Goal: Transaction & Acquisition: Download file/media

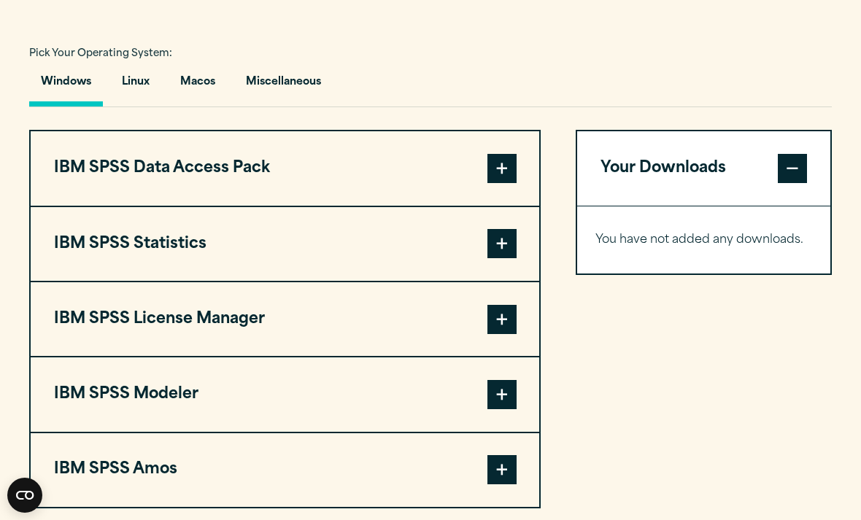
click at [505, 258] on span at bounding box center [501, 243] width 29 height 29
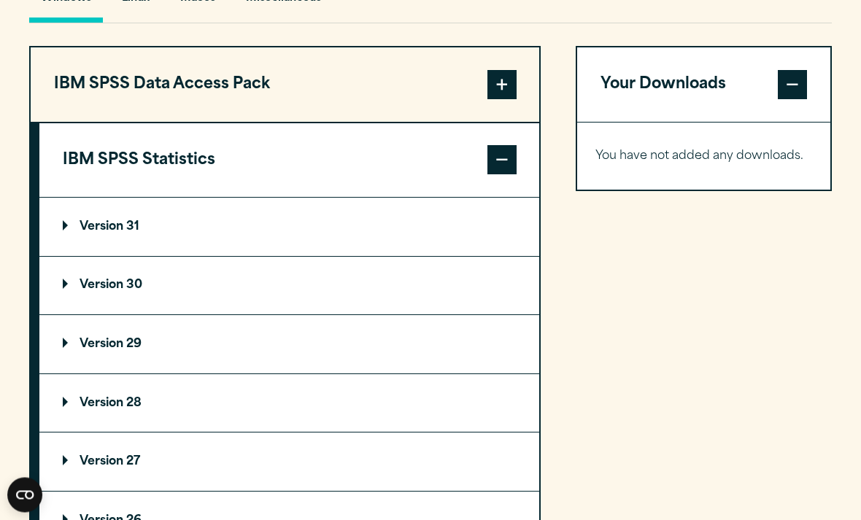
scroll to position [1120, 0]
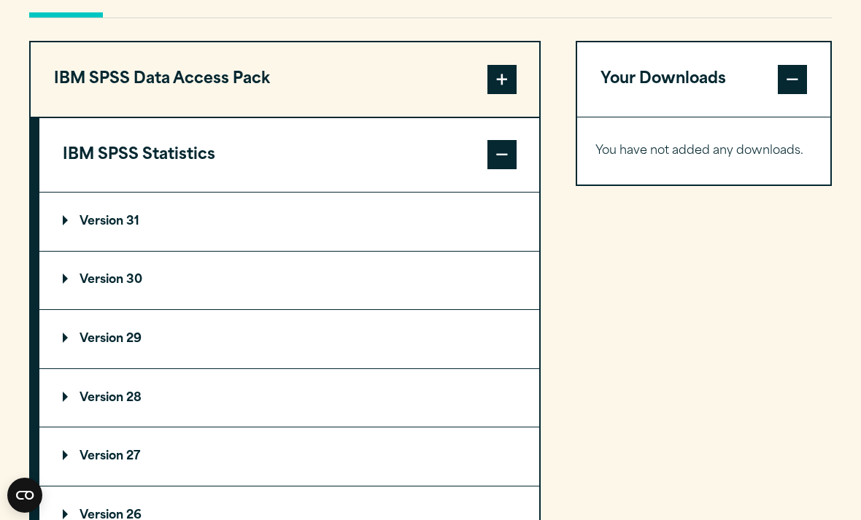
click at [408, 310] on summary "Version 30" at bounding box center [289, 281] width 500 height 58
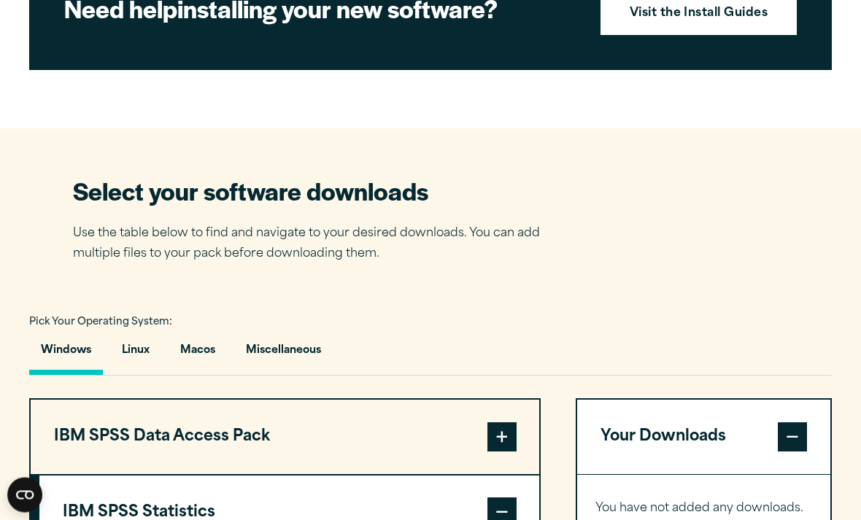
click at [208, 376] on button "Macos" at bounding box center [197, 355] width 58 height 42
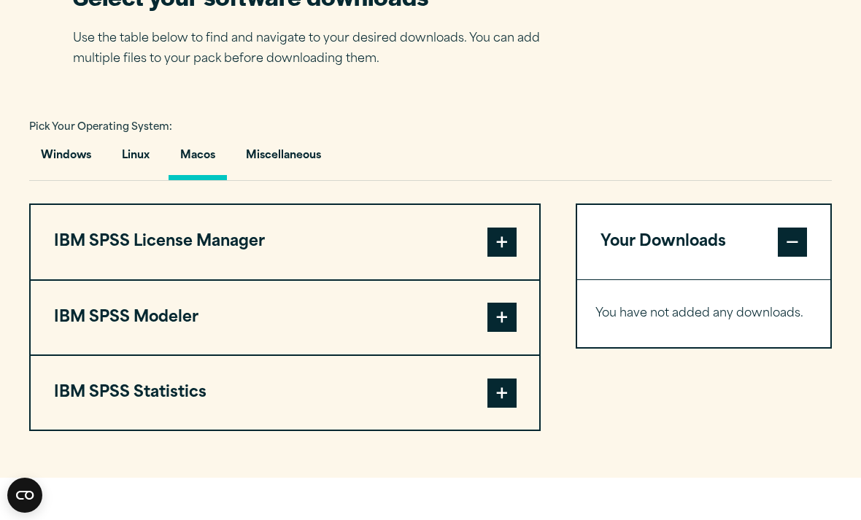
scroll to position [967, 0]
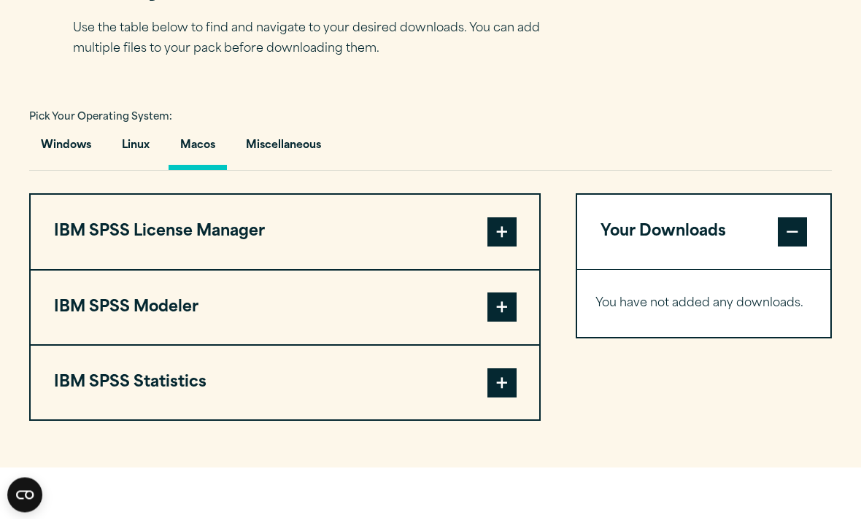
click at [506, 398] on span at bounding box center [501, 383] width 29 height 29
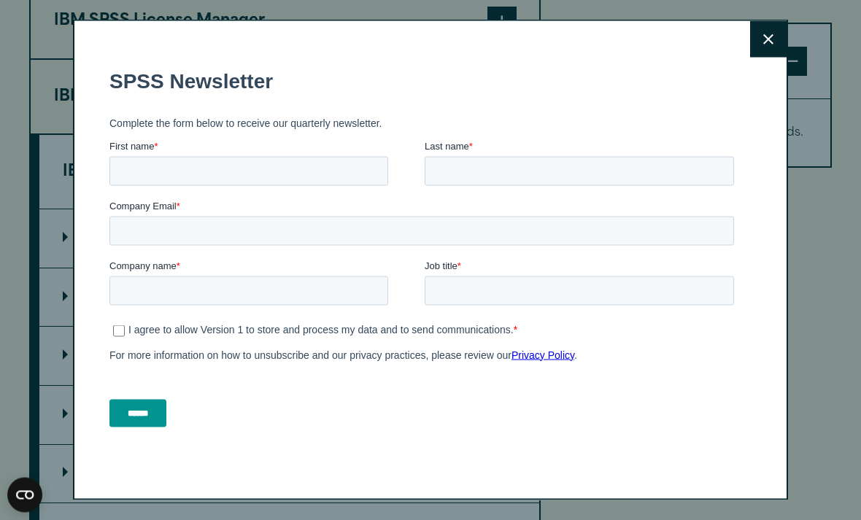
scroll to position [1178, 0]
click at [425, 233] on input "Company Email *" at bounding box center [421, 230] width 624 height 29
click at [806, 52] on div "Close" at bounding box center [430, 260] width 861 height 520
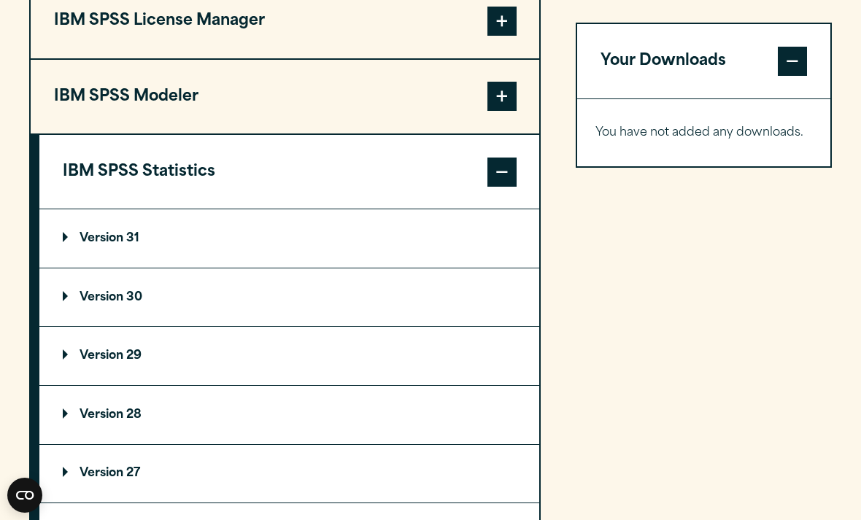
click at [770, 96] on button "Close" at bounding box center [768, 114] width 36 height 36
click at [403, 327] on summary "Version 30" at bounding box center [289, 297] width 500 height 58
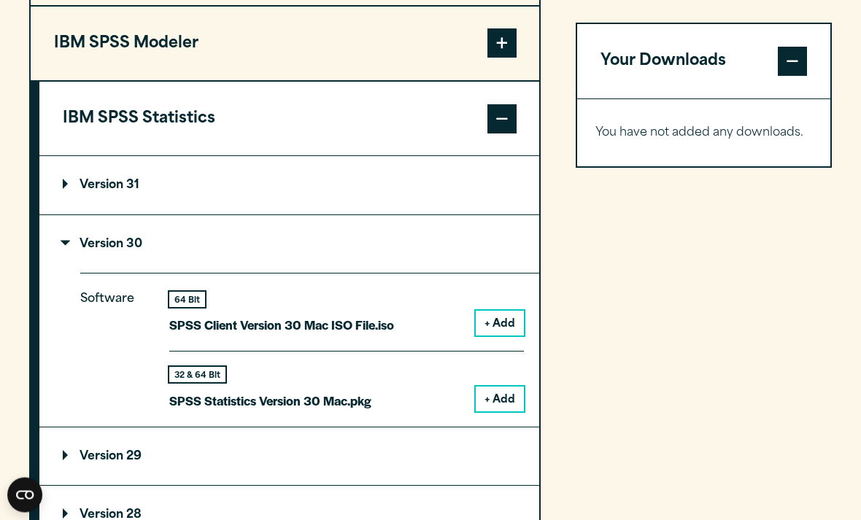
scroll to position [1268, 0]
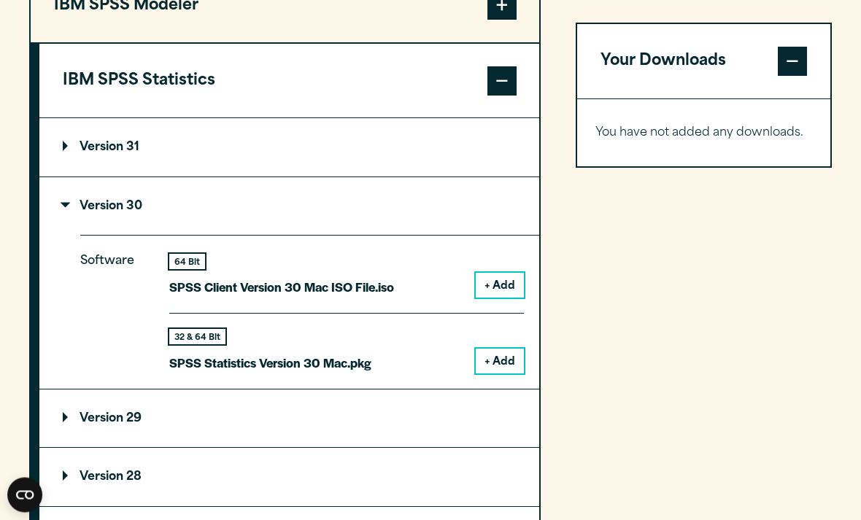
click at [594, 404] on div "Your Downloads You have not added any downloads. Download 0 Items" at bounding box center [704, 259] width 256 height 735
click at [511, 374] on button "+ Add" at bounding box center [500, 361] width 48 height 25
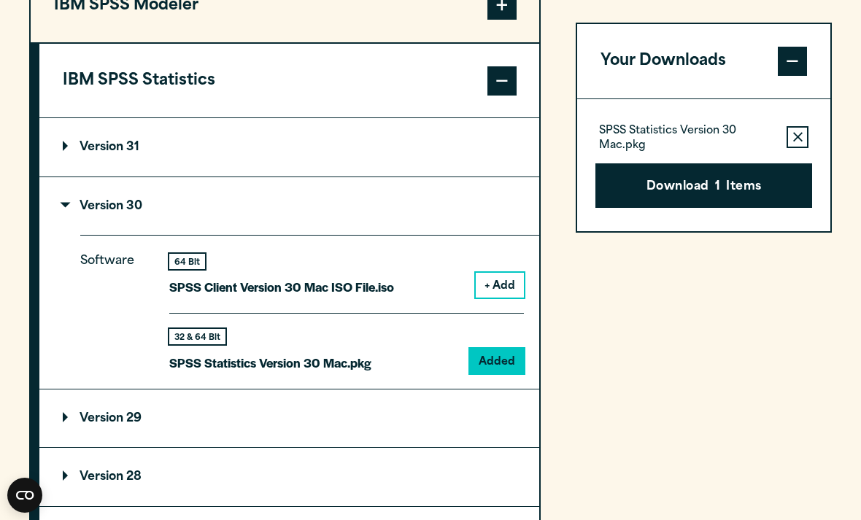
click at [743, 179] on button "Download 1 Items" at bounding box center [703, 185] width 217 height 45
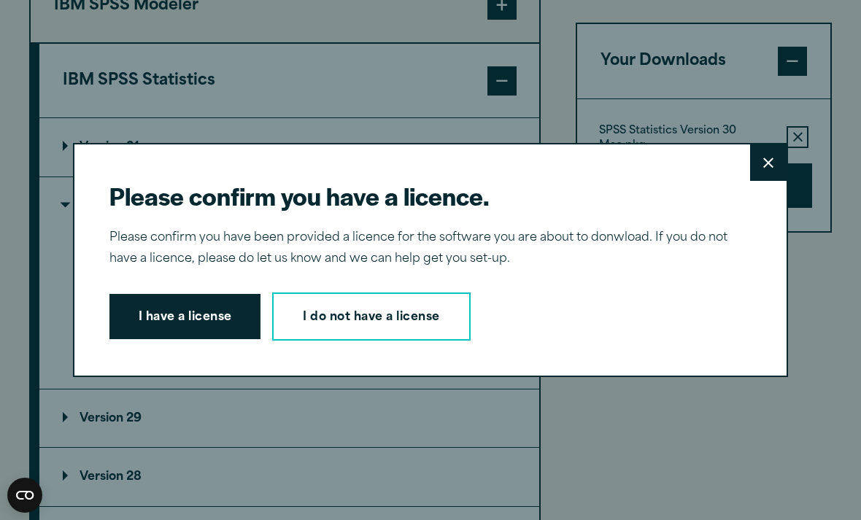
click at [225, 332] on button "I have a license" at bounding box center [185, 316] width 152 height 45
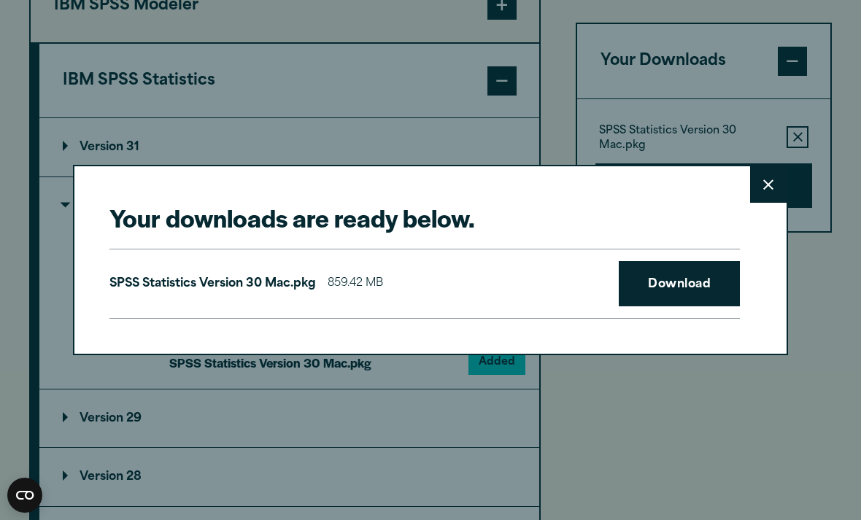
click at [702, 298] on link "Download" at bounding box center [679, 283] width 121 height 45
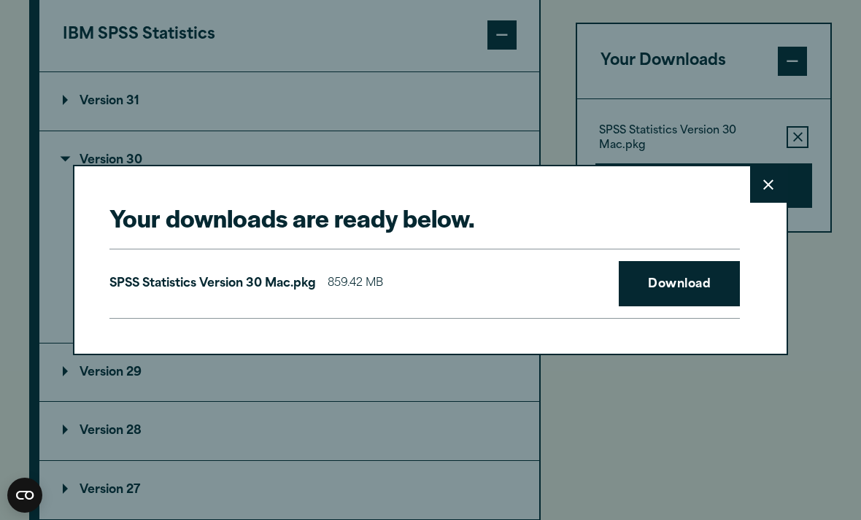
scroll to position [1316, 0]
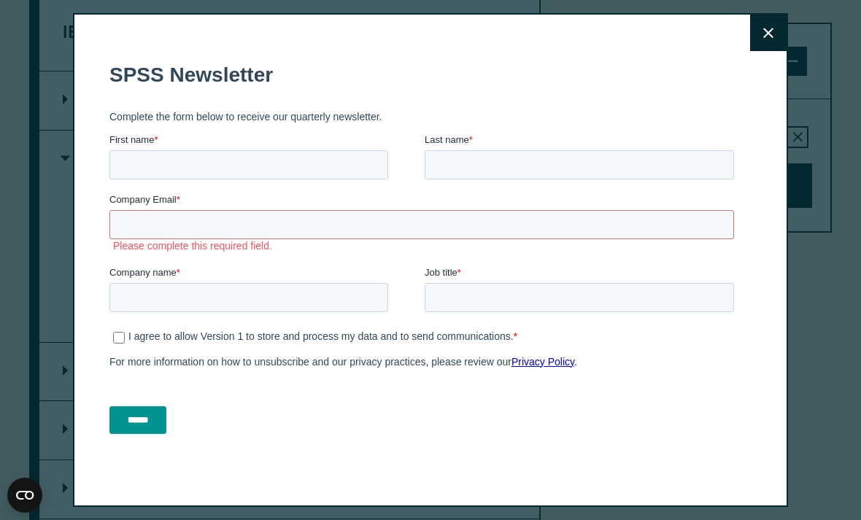
click at [767, 40] on button "Close" at bounding box center [768, 33] width 36 height 36
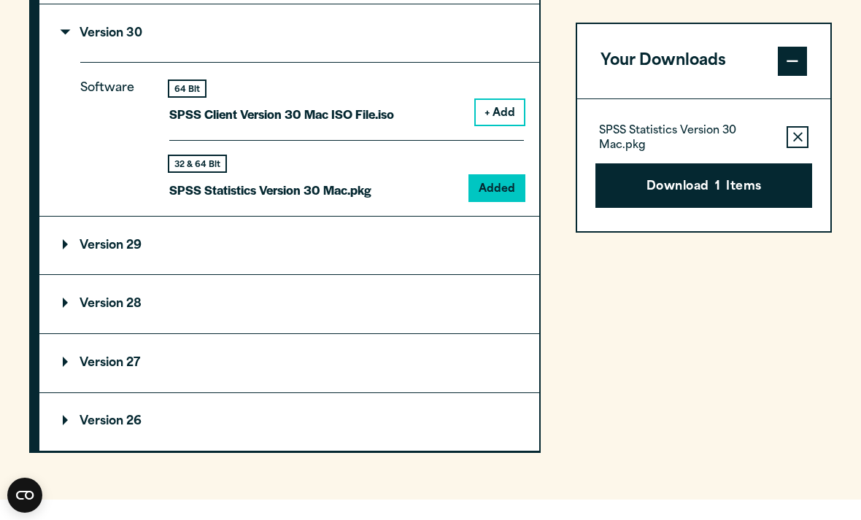
scroll to position [1440, 0]
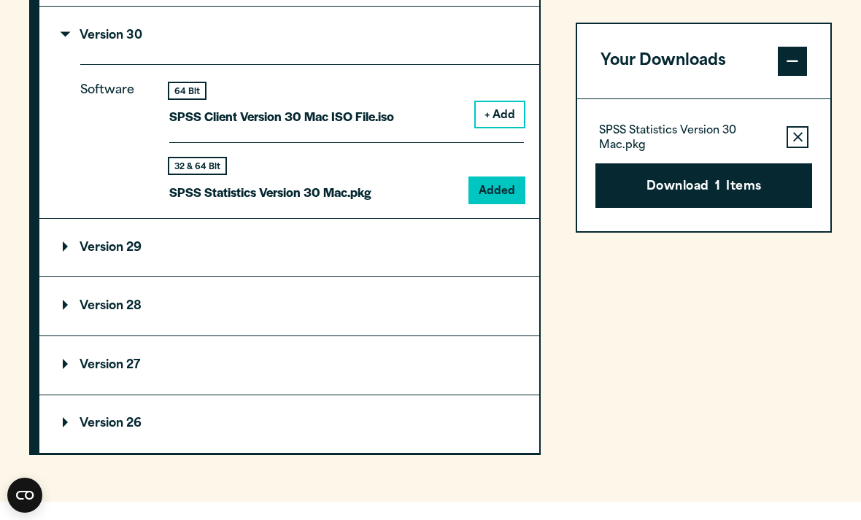
click at [314, 454] on summary "Version 26" at bounding box center [289, 424] width 500 height 58
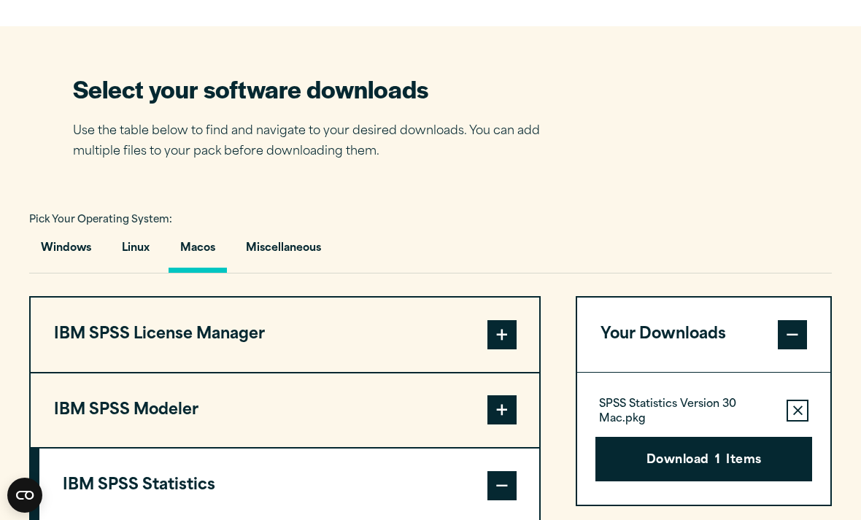
scroll to position [864, 0]
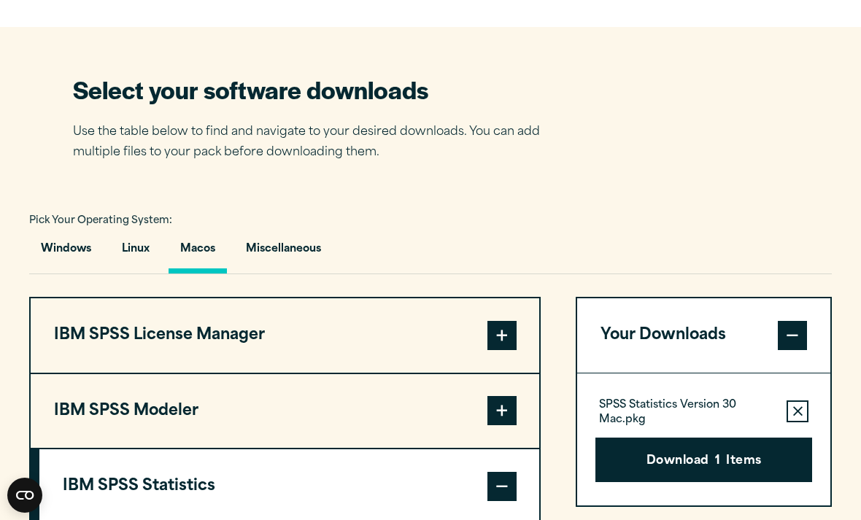
click at [139, 271] on button "Linux" at bounding box center [135, 253] width 51 height 42
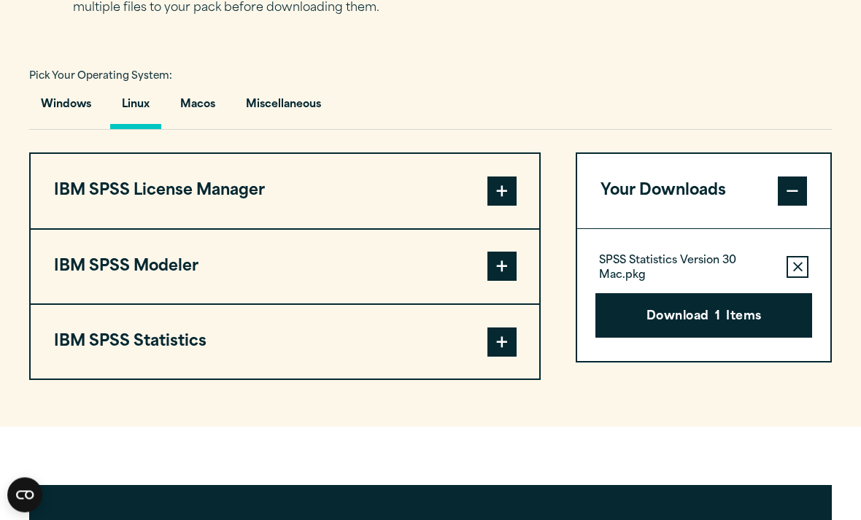
click at [357, 192] on button "IBM SPSS License Manager" at bounding box center [285, 192] width 508 height 74
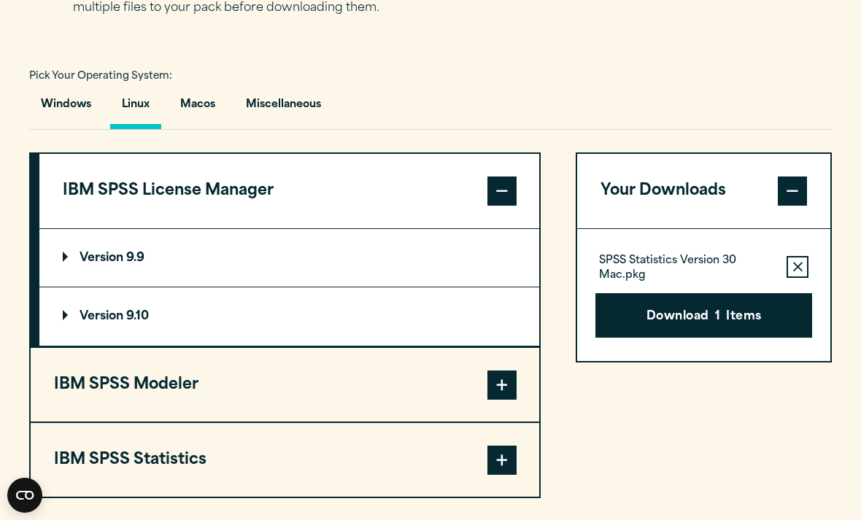
click at [389, 190] on button "IBM SPSS License Manager" at bounding box center [289, 191] width 500 height 74
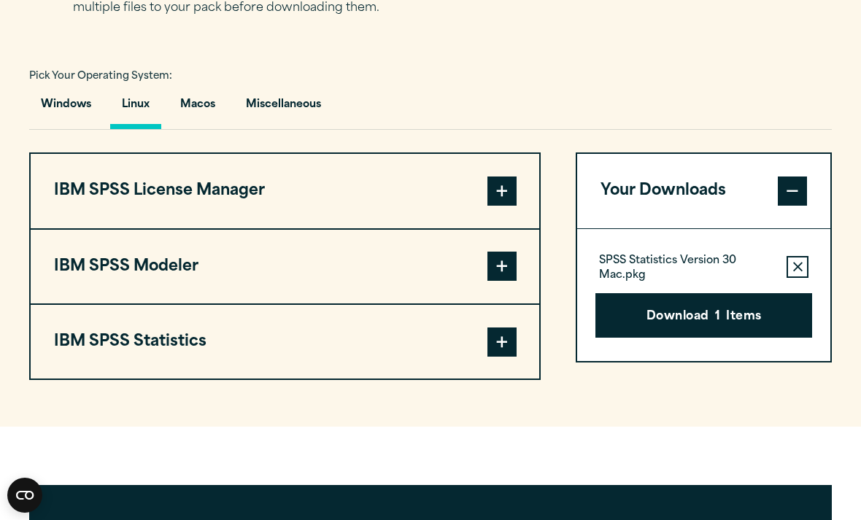
click at [306, 378] on button "IBM SPSS Statistics" at bounding box center [285, 342] width 508 height 74
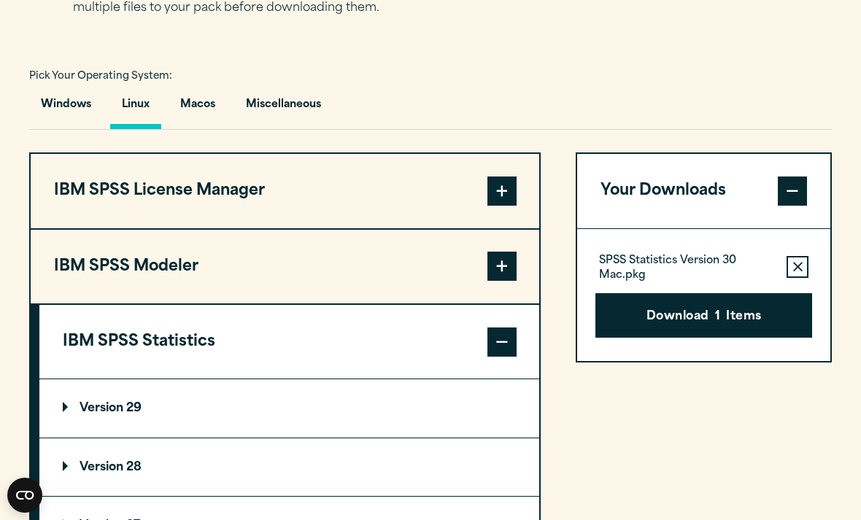
click at [313, 372] on button "IBM SPSS Statistics" at bounding box center [289, 342] width 500 height 74
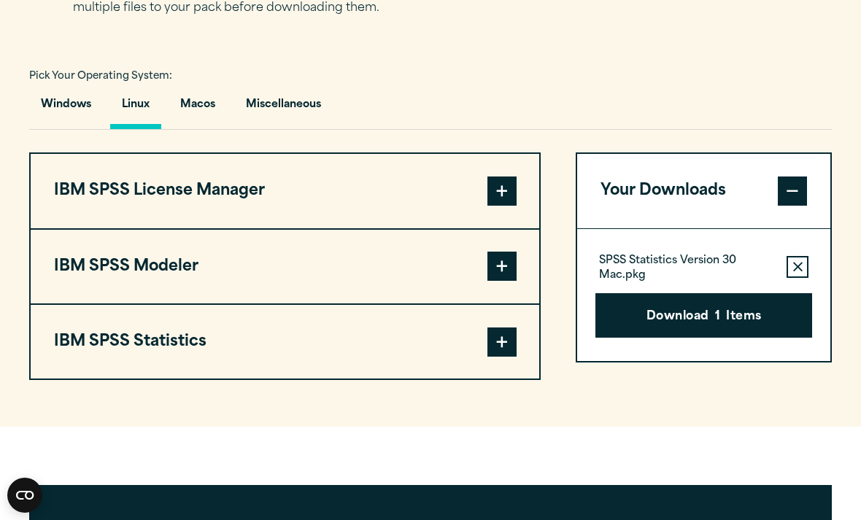
click at [339, 280] on button "IBM SPSS Modeler" at bounding box center [285, 267] width 508 height 74
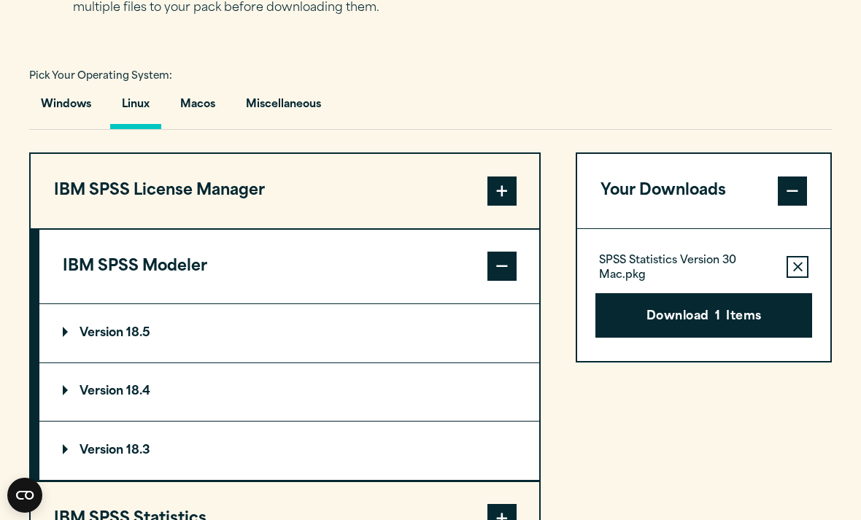
click at [342, 298] on button "IBM SPSS Modeler" at bounding box center [289, 267] width 500 height 74
